Goal: Book appointment/travel/reservation

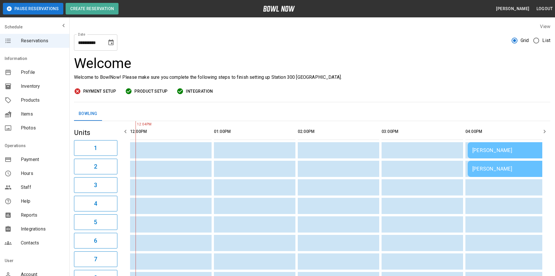
click at [543, 42] on span "List" at bounding box center [547, 40] width 8 height 7
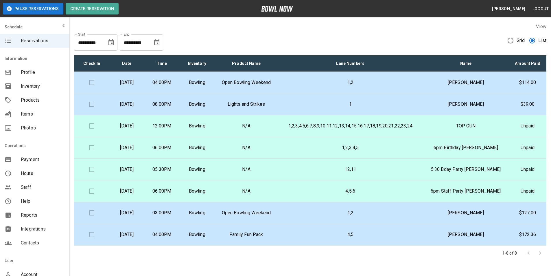
click at [300, 80] on p "1,2" at bounding box center [350, 82] width 135 height 7
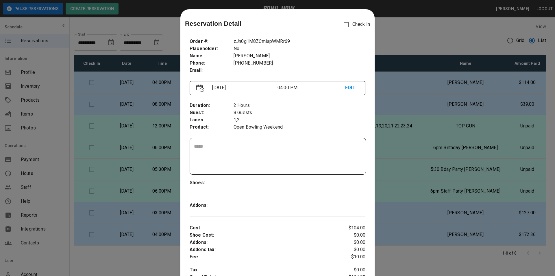
scroll to position [9, 0]
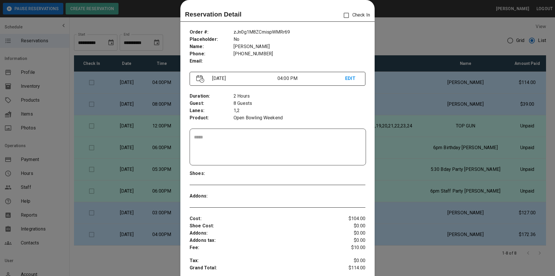
click at [430, 48] on div at bounding box center [277, 138] width 555 height 276
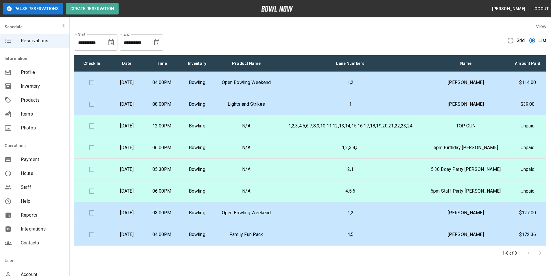
click at [159, 40] on icon "Choose date, selected date is Sep 10, 2025" at bounding box center [156, 42] width 7 height 7
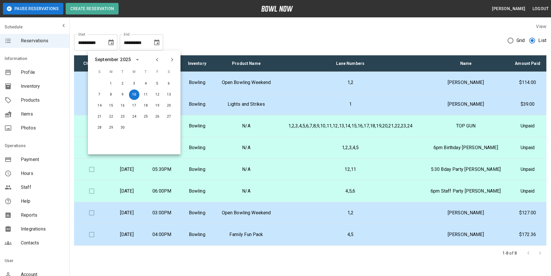
click at [159, 60] on icon "Previous month" at bounding box center [157, 59] width 7 height 7
click at [102, 105] on button "10" at bounding box center [99, 105] width 10 height 10
type input "**********"
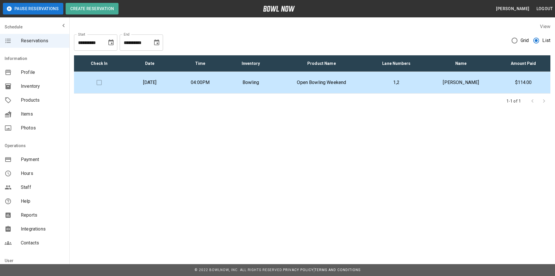
click at [272, 40] on div "**********" at bounding box center [312, 40] width 477 height 21
click at [171, 80] on p "[DATE]" at bounding box center [149, 82] width 41 height 7
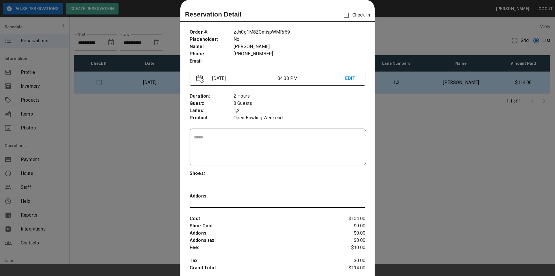
click at [376, 112] on div at bounding box center [277, 138] width 555 height 276
